Goal: Navigation & Orientation: Understand site structure

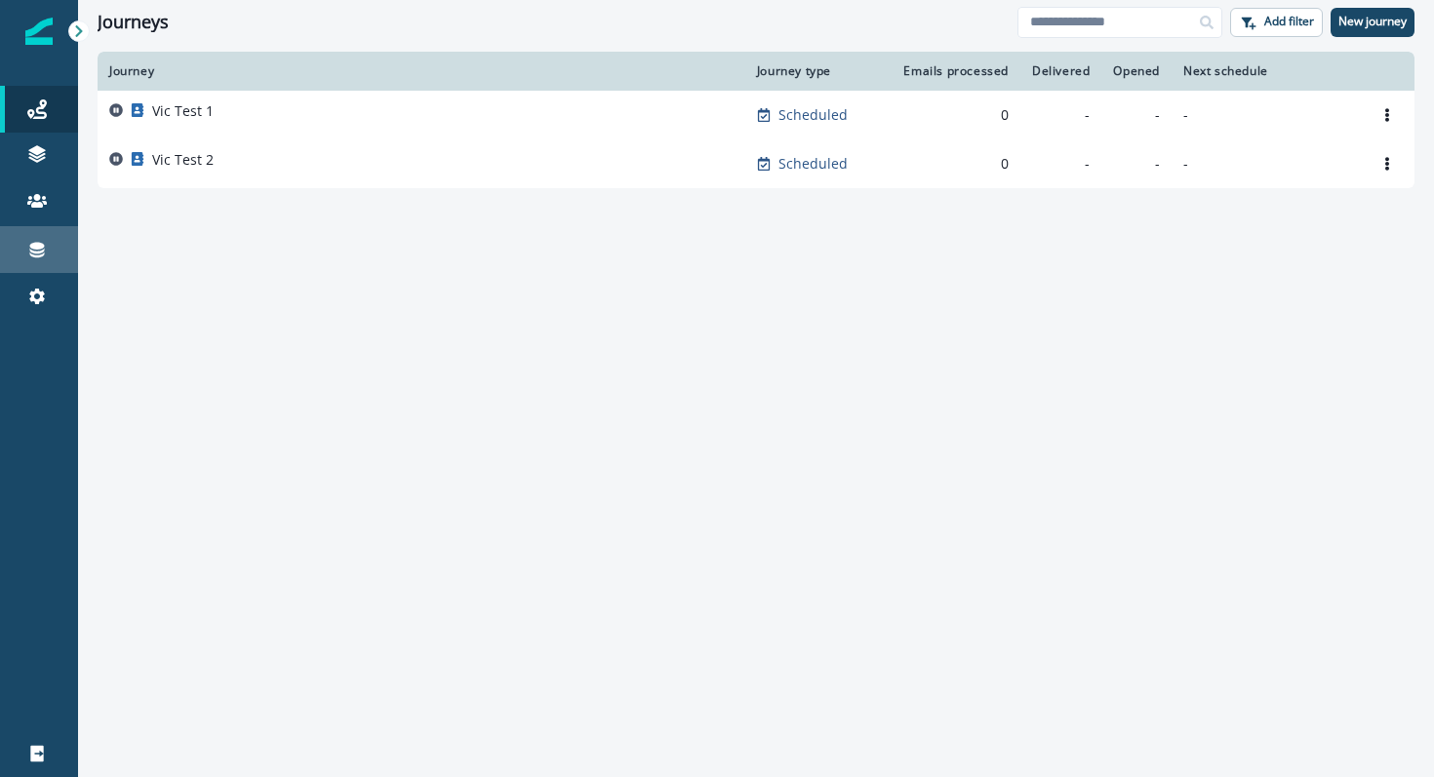
click at [26, 260] on div "Connections" at bounding box center [39, 249] width 62 height 23
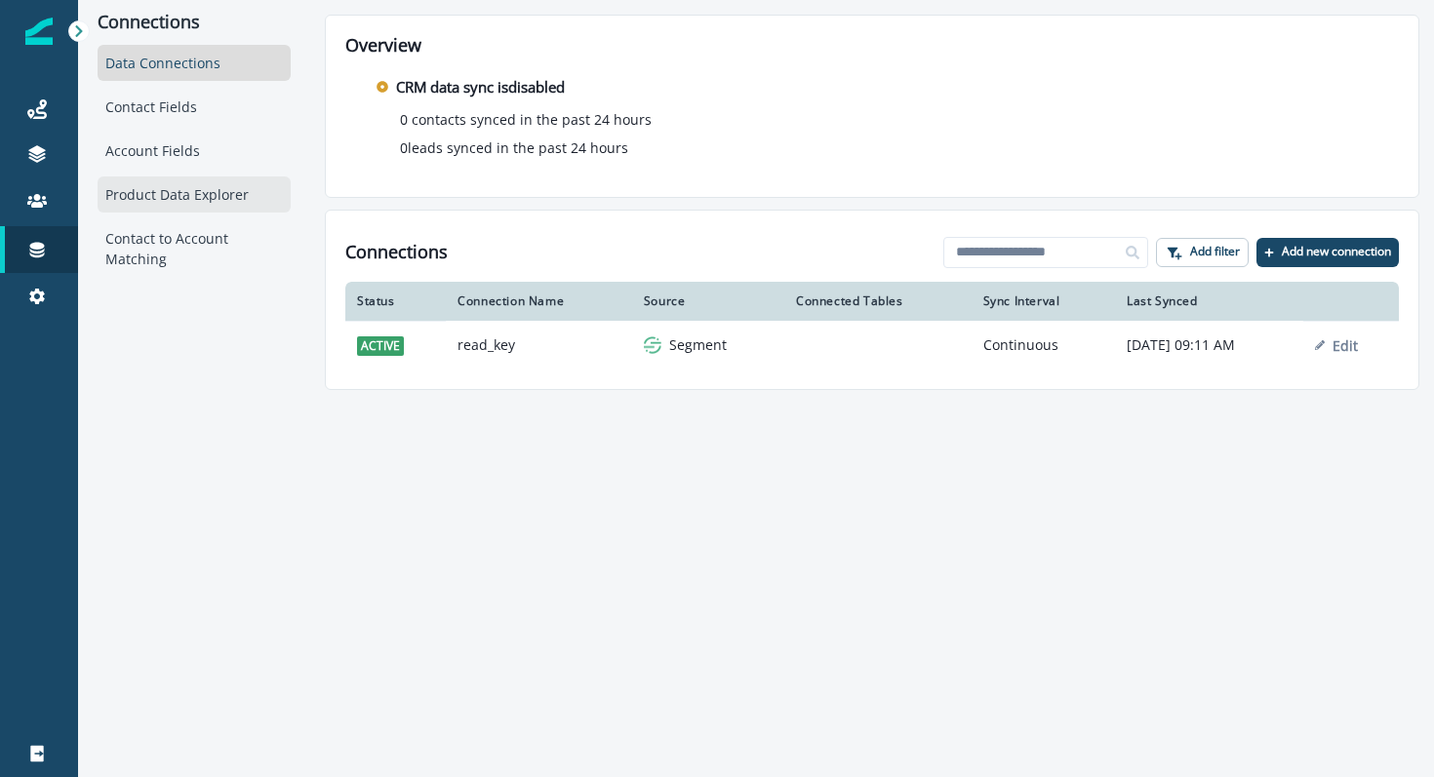
click at [194, 182] on div "Product Data Explorer" at bounding box center [194, 195] width 193 height 36
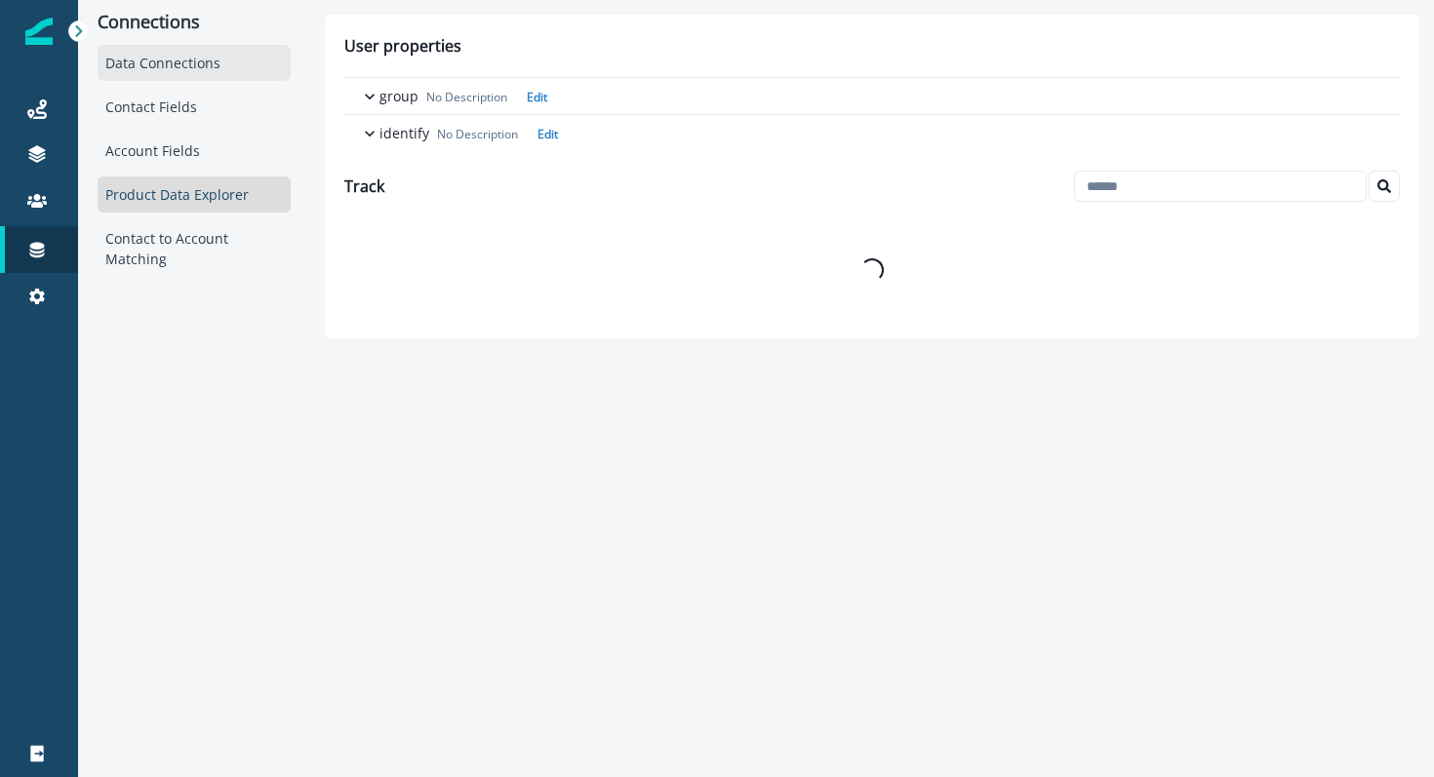
click at [186, 61] on div "Data Connections" at bounding box center [194, 63] width 193 height 36
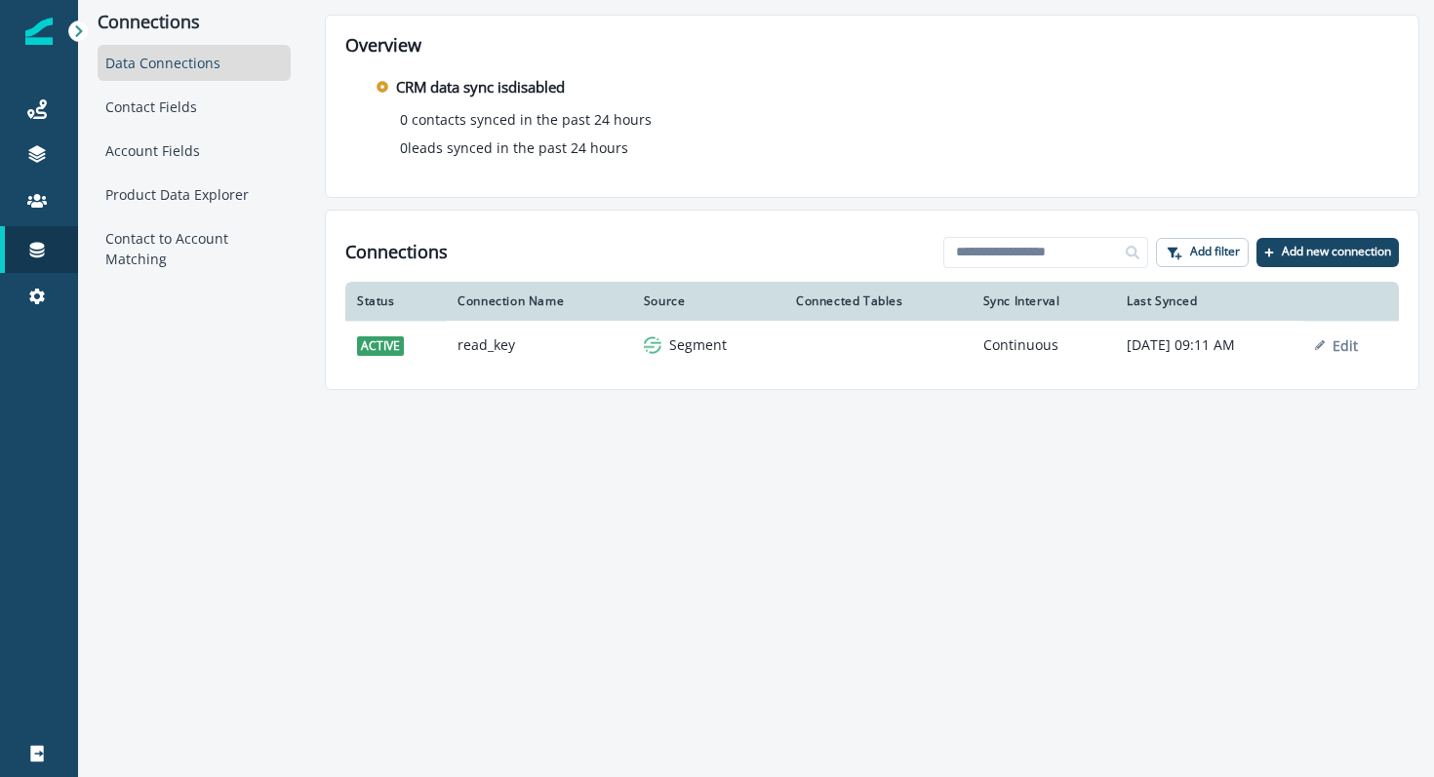
click at [179, 83] on div "Data Connections Contact Fields Account Fields Product Data Explorer Contact to…" at bounding box center [194, 161] width 193 height 232
click at [167, 107] on div "Contact Fields" at bounding box center [194, 107] width 193 height 36
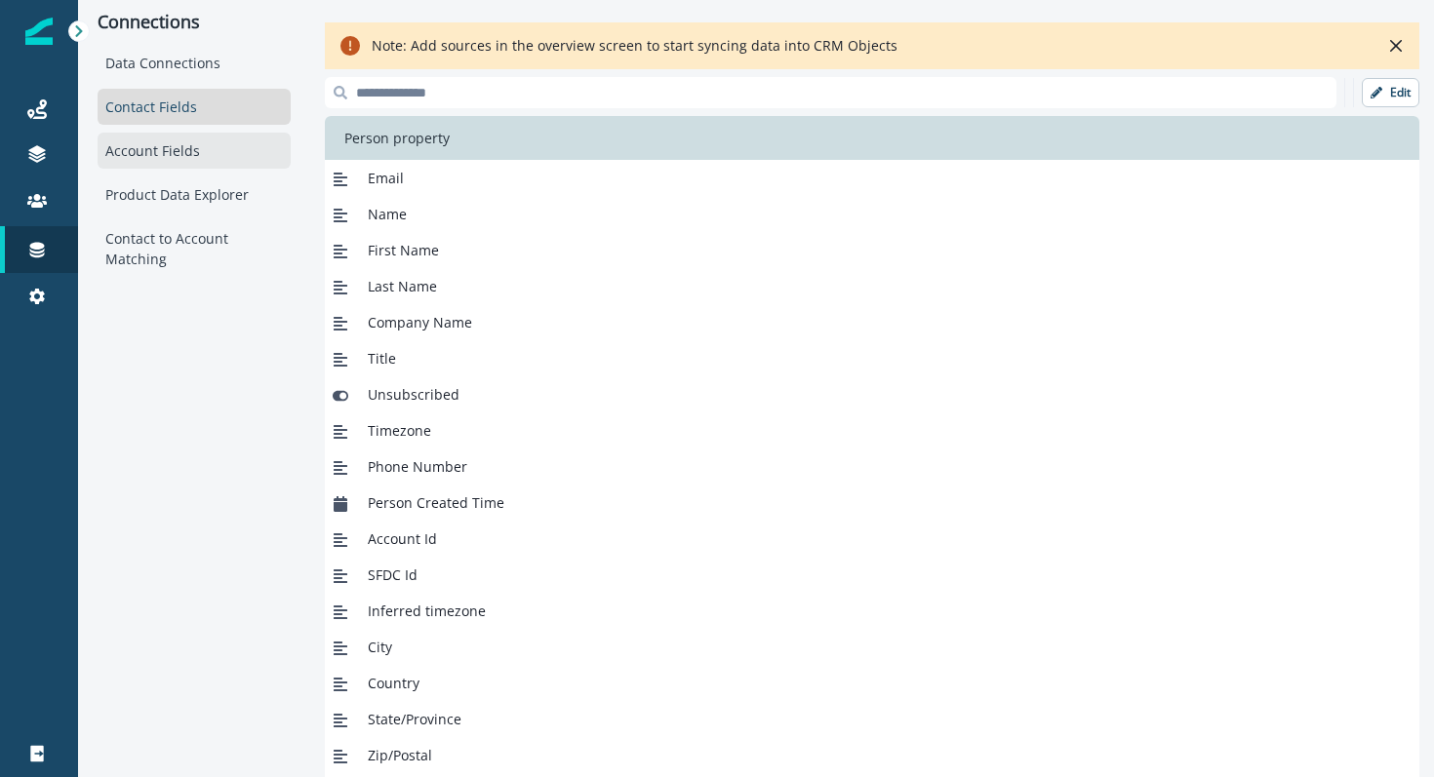
click at [194, 140] on div "Account Fields" at bounding box center [194, 151] width 193 height 36
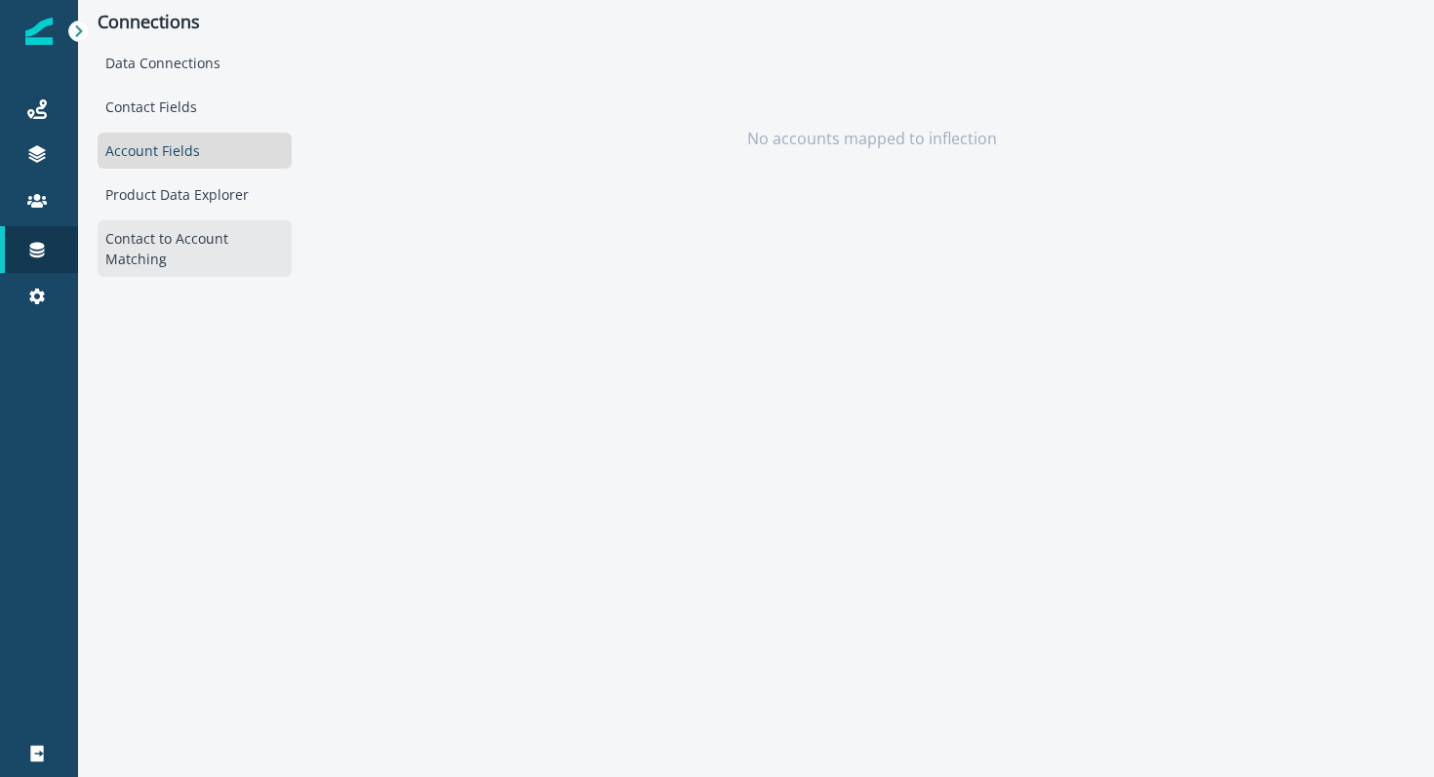
click at [168, 239] on div "Contact to Account Matching" at bounding box center [195, 248] width 194 height 57
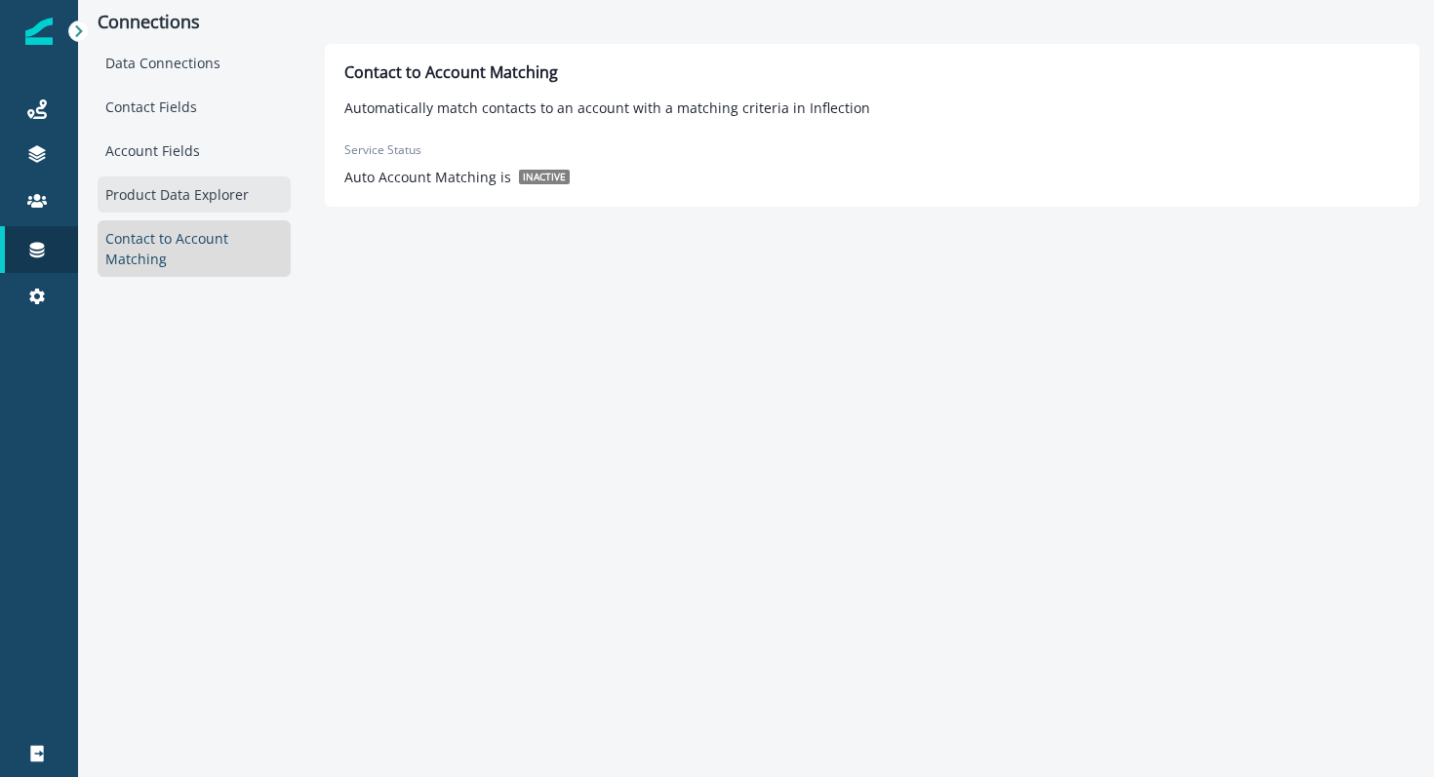
click at [185, 208] on div "Product Data Explorer" at bounding box center [194, 195] width 193 height 36
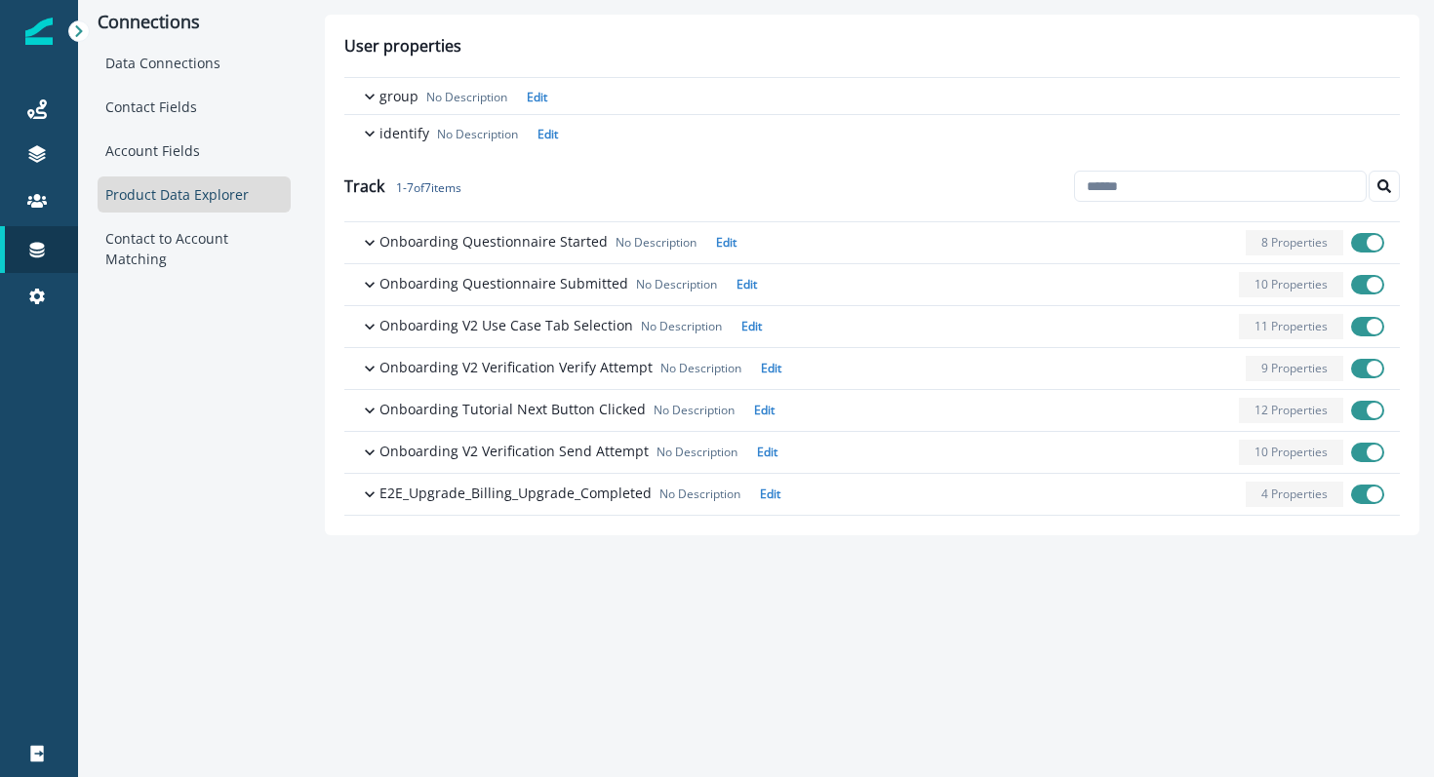
click at [594, 529] on div "User properties group No Description Edit First seen - Last seen - Number of oc…" at bounding box center [872, 275] width 1094 height 521
